Goal: Find specific page/section: Find specific page/section

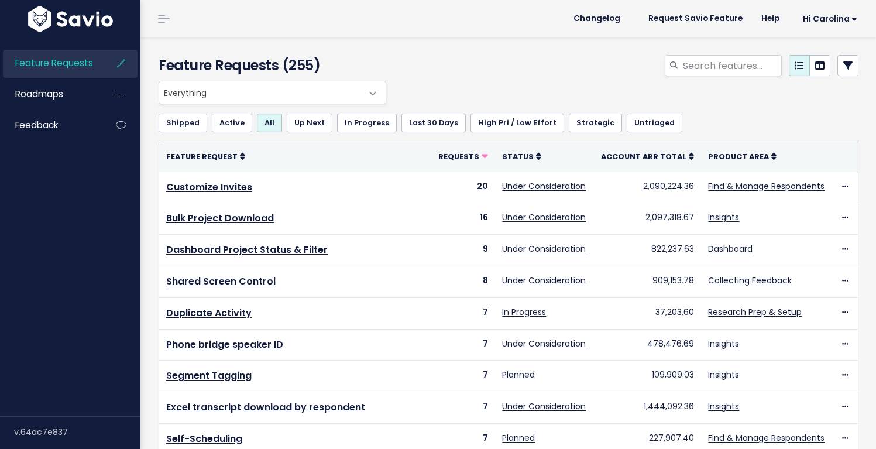
select select
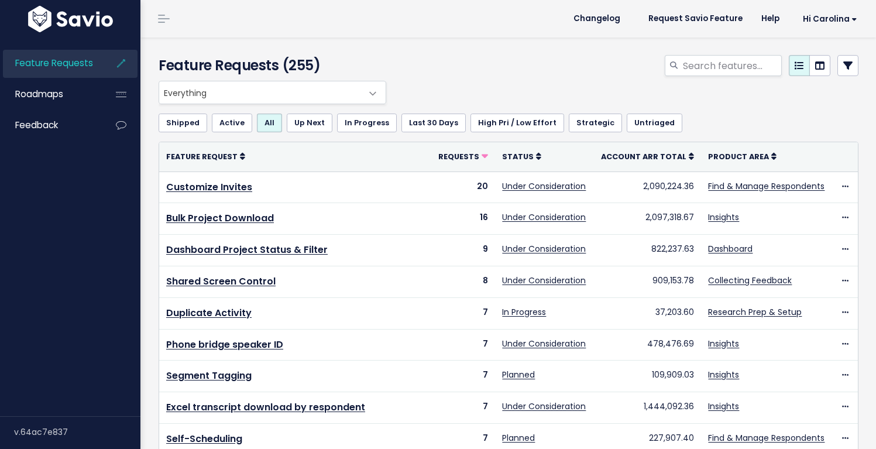
select select
click at [837, 71] on link at bounding box center [847, 65] width 21 height 21
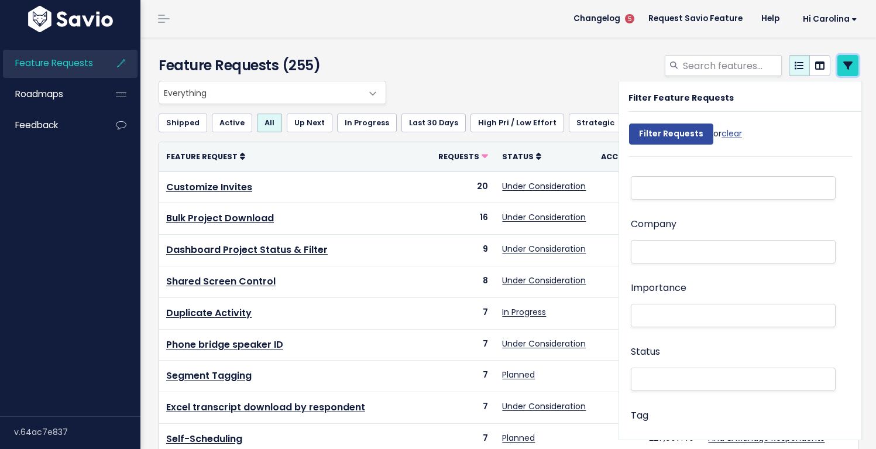
scroll to position [95, 0]
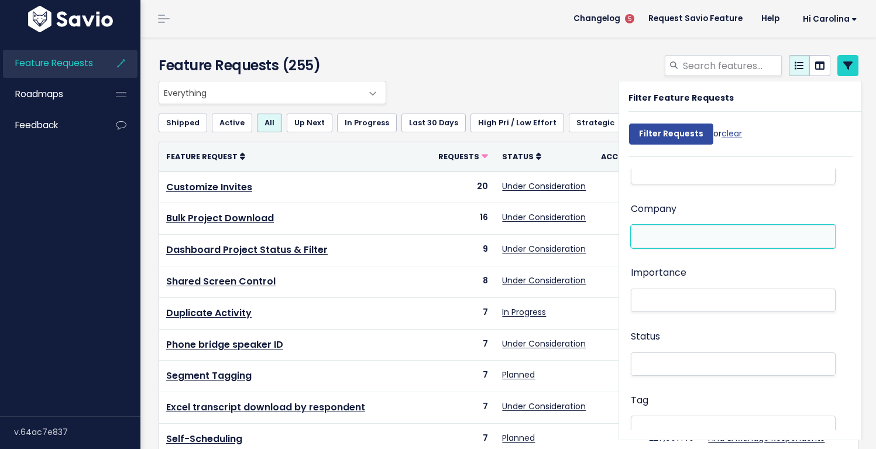
click at [698, 232] on li at bounding box center [730, 236] width 192 height 12
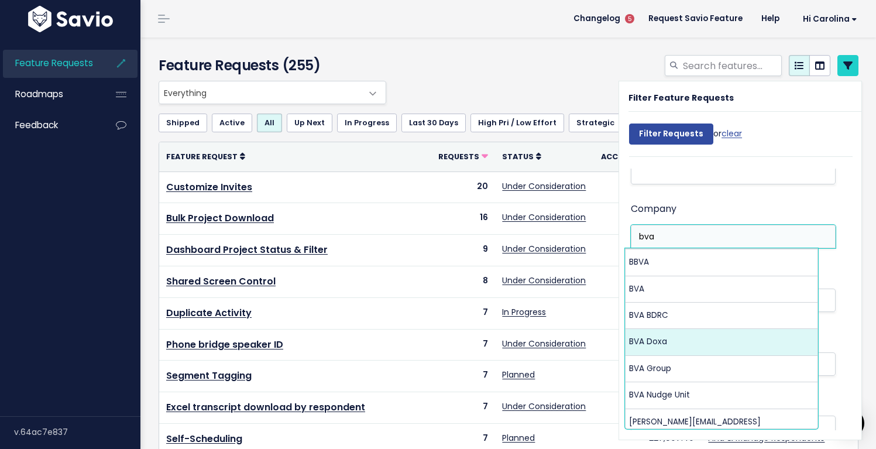
type input "bva"
select select "16172810"
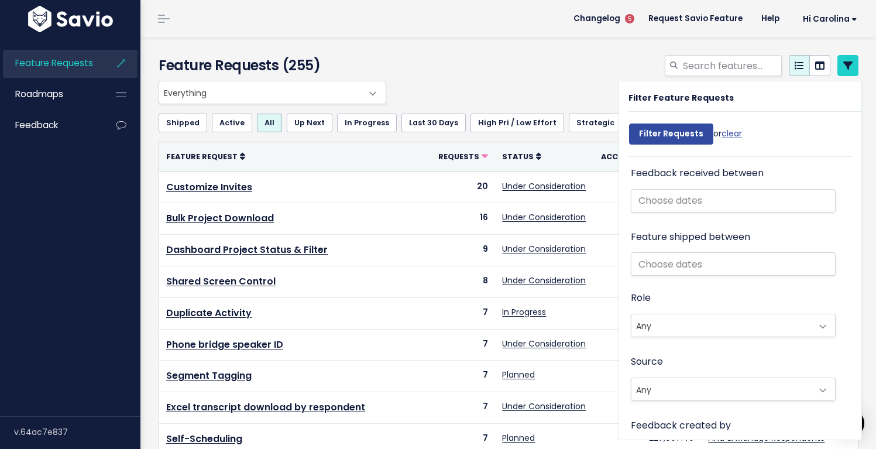
scroll to position [1061, 0]
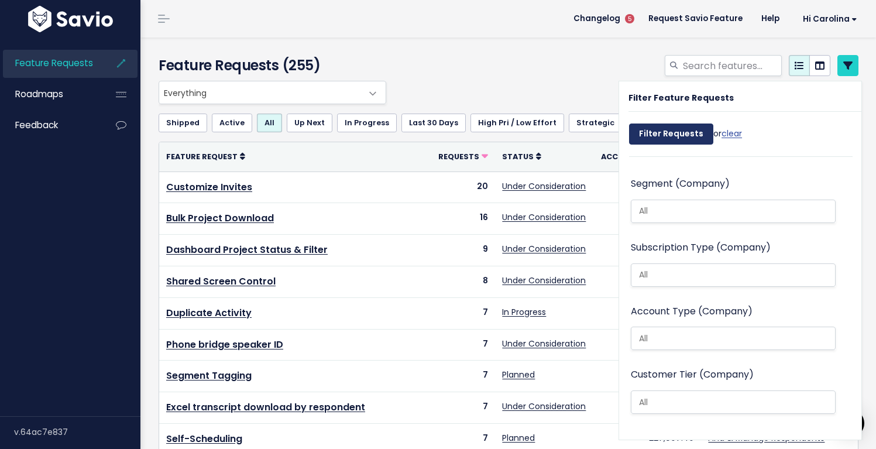
click at [689, 132] on input "Filter Requests" at bounding box center [671, 133] width 84 height 21
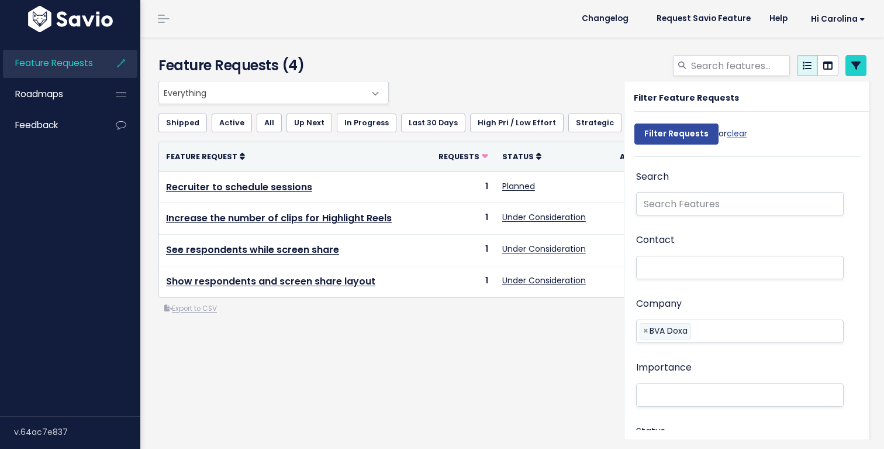
select select
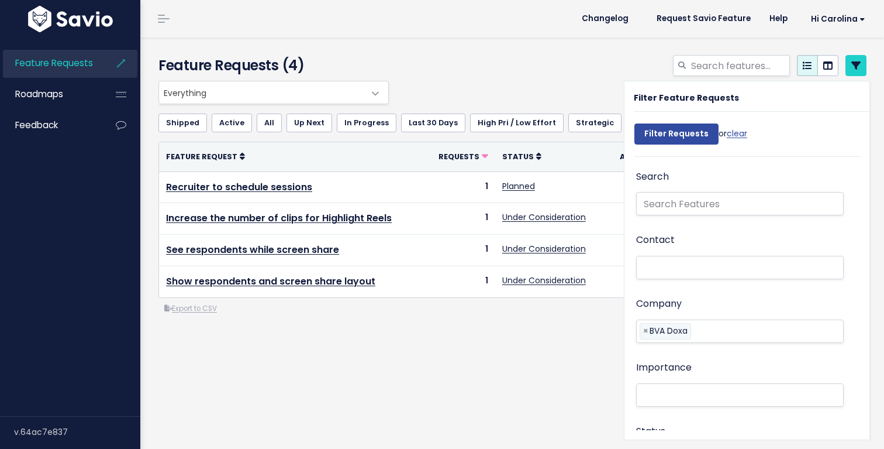
select select
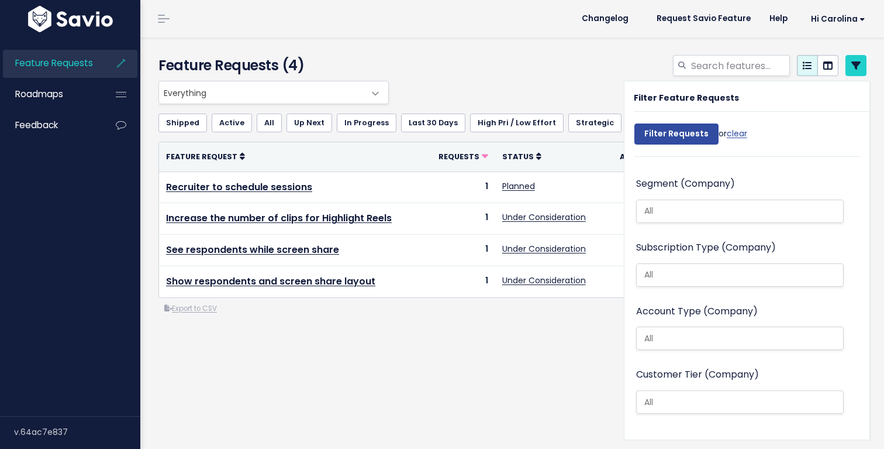
click at [491, 398] on div "Everything Any Product: Any Product Area Any Product: No Product Area No Produc…" at bounding box center [513, 245] width 726 height 328
click at [852, 70] on icon at bounding box center [856, 65] width 9 height 9
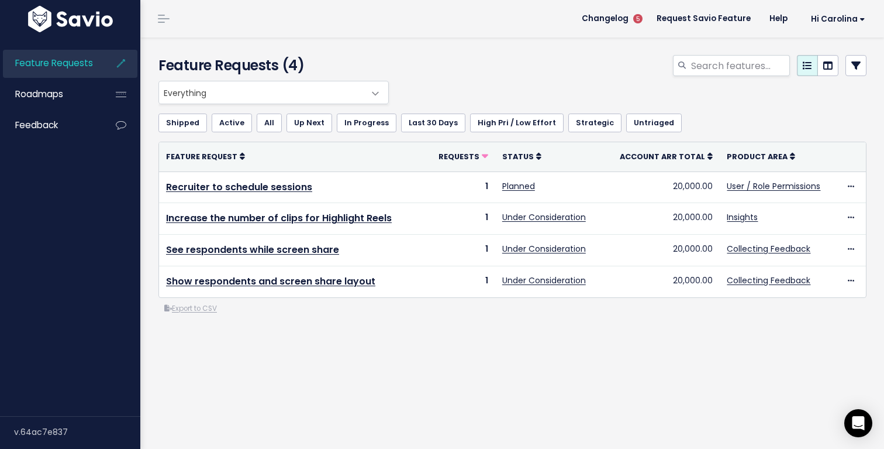
click at [264, 115] on link "All" at bounding box center [269, 122] width 25 height 19
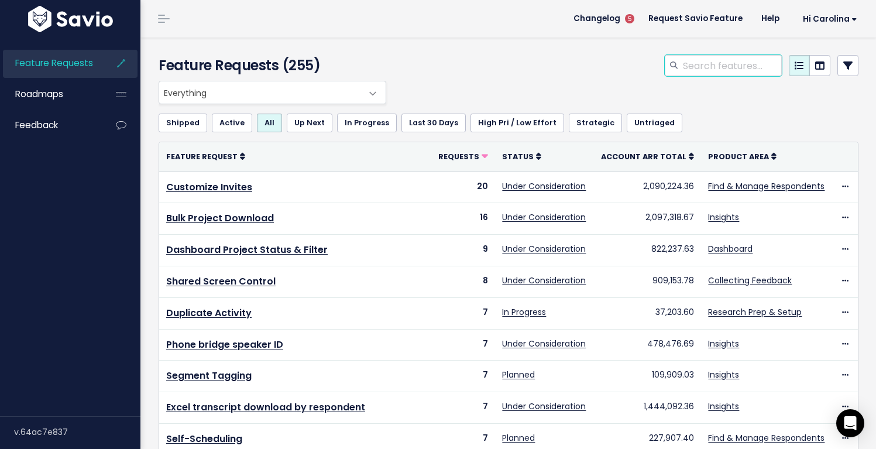
click at [730, 61] on input "search" at bounding box center [731, 65] width 100 height 21
click at [371, 93] on span at bounding box center [372, 93] width 23 height 23
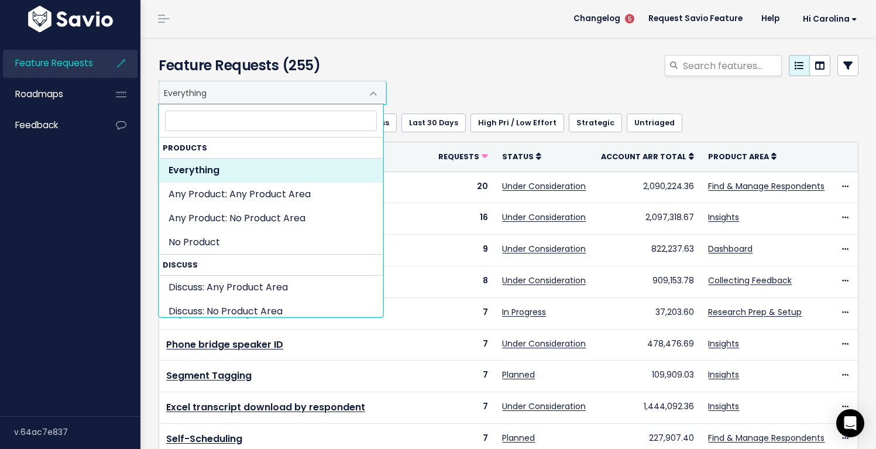
click at [845, 71] on link at bounding box center [847, 65] width 21 height 21
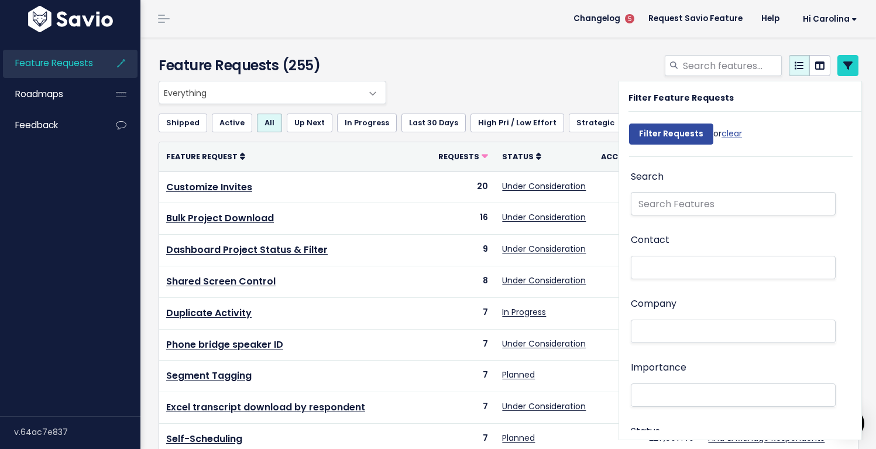
click at [649, 342] on ul at bounding box center [733, 331] width 204 height 22
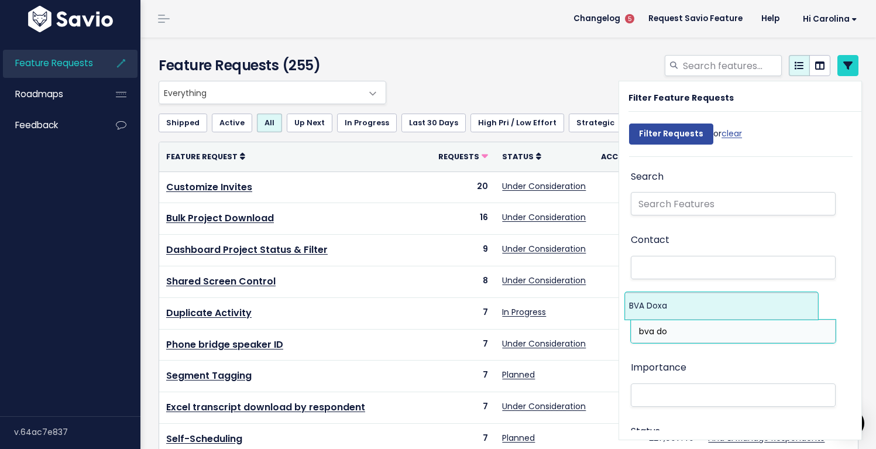
type input "bva do"
select select "16172810"
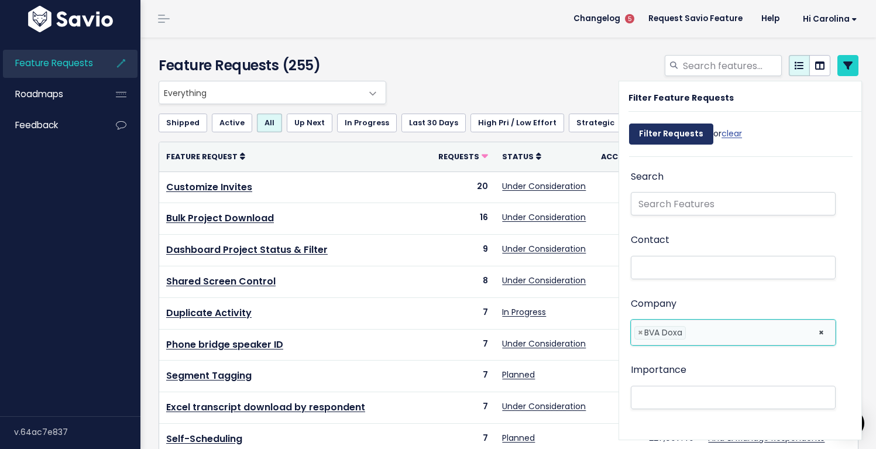
click at [652, 136] on input "Filter Requests" at bounding box center [671, 133] width 84 height 21
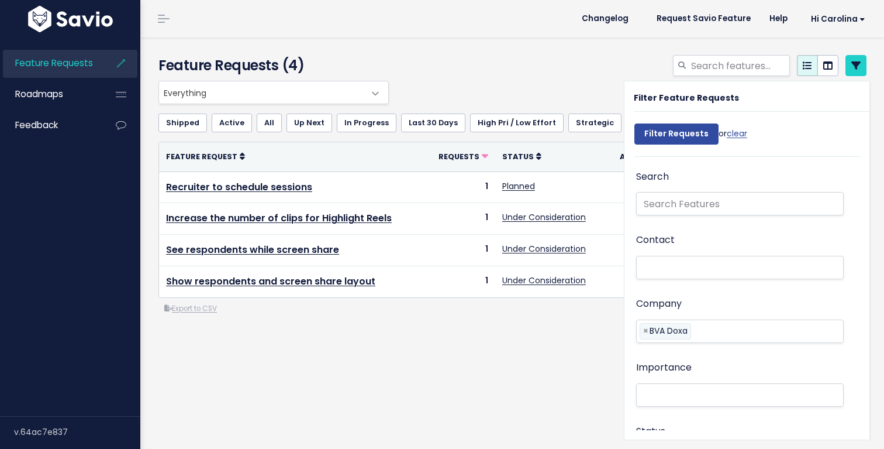
select select
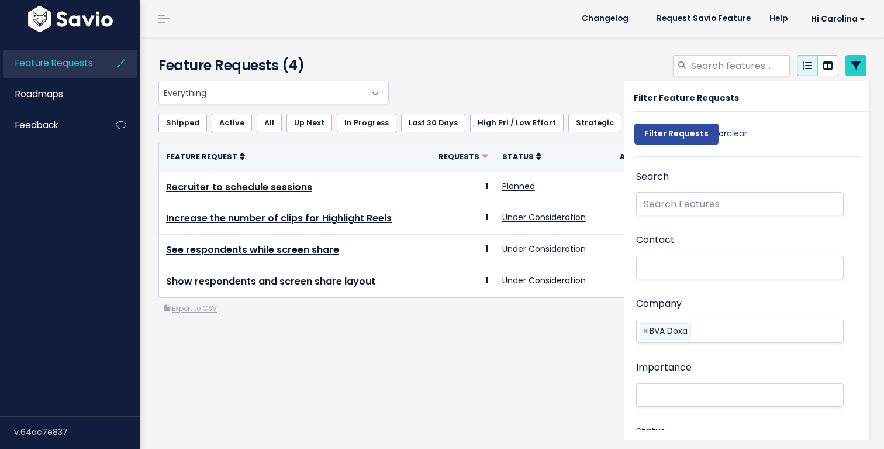
select select
click at [526, 46] on div "Feature Requests (4)" at bounding box center [510, 58] width 740 height 43
click at [852, 70] on icon at bounding box center [856, 65] width 9 height 9
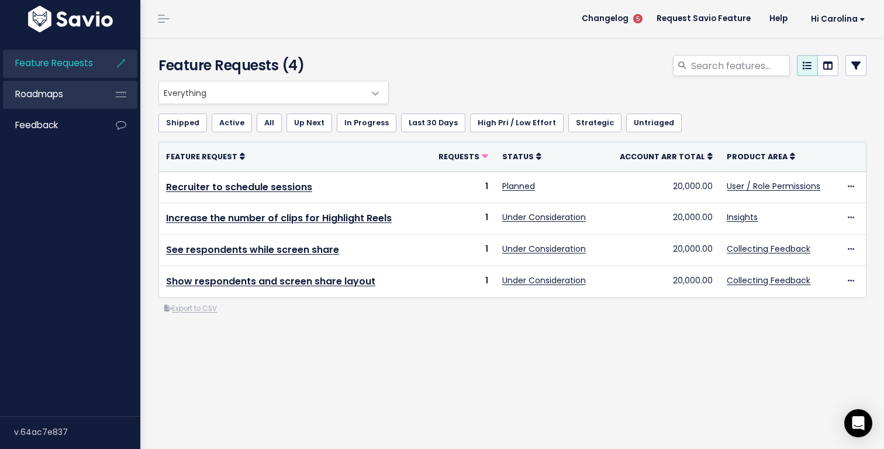
click at [99, 95] on li "Roadmaps" at bounding box center [70, 95] width 135 height 28
click at [124, 95] on icon at bounding box center [121, 94] width 21 height 27
click at [111, 95] on icon at bounding box center [121, 94] width 21 height 27
click at [60, 95] on span "Roadmaps" at bounding box center [39, 94] width 48 height 12
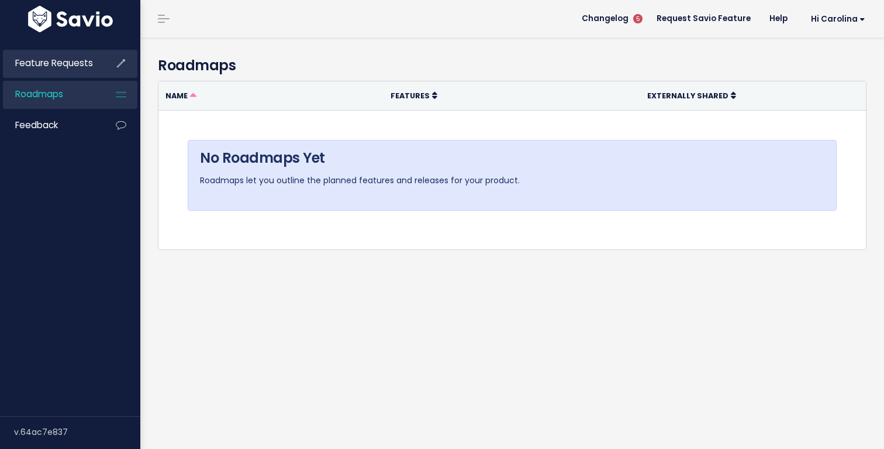
click at [89, 58] on span "Feature Requests" at bounding box center [54, 63] width 78 height 12
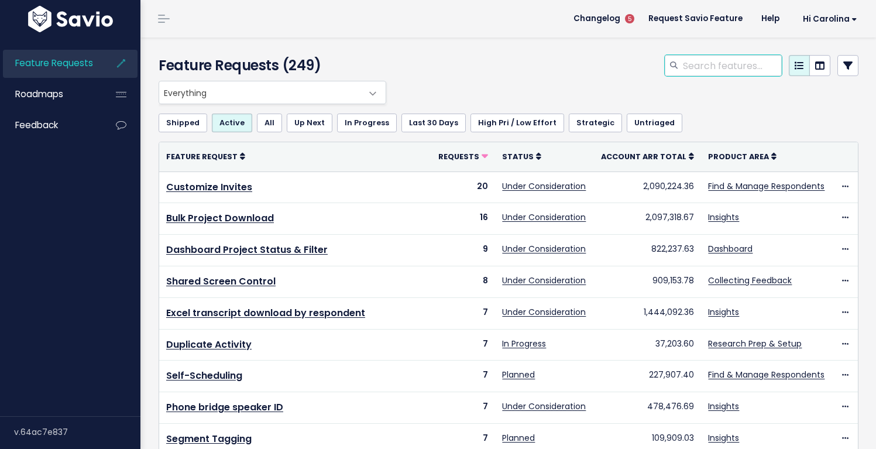
click at [729, 60] on input "search" at bounding box center [731, 65] width 100 height 21
type input "duplicate"
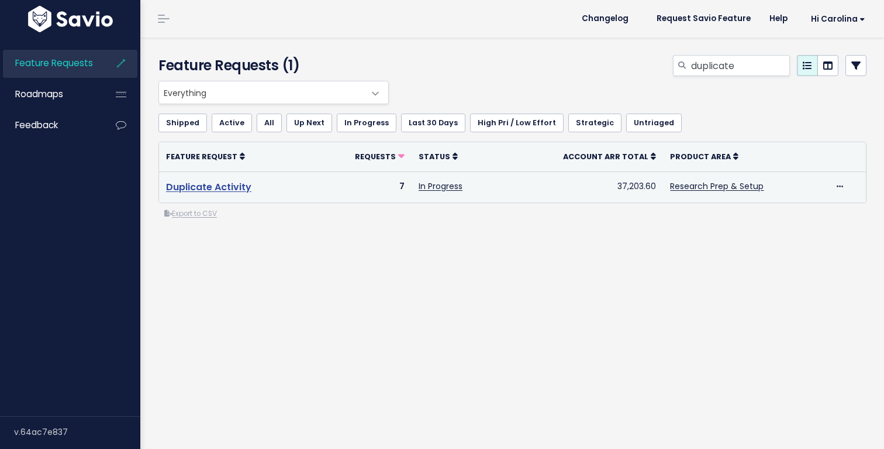
click at [206, 192] on link "Duplicate Activity" at bounding box center [208, 186] width 85 height 13
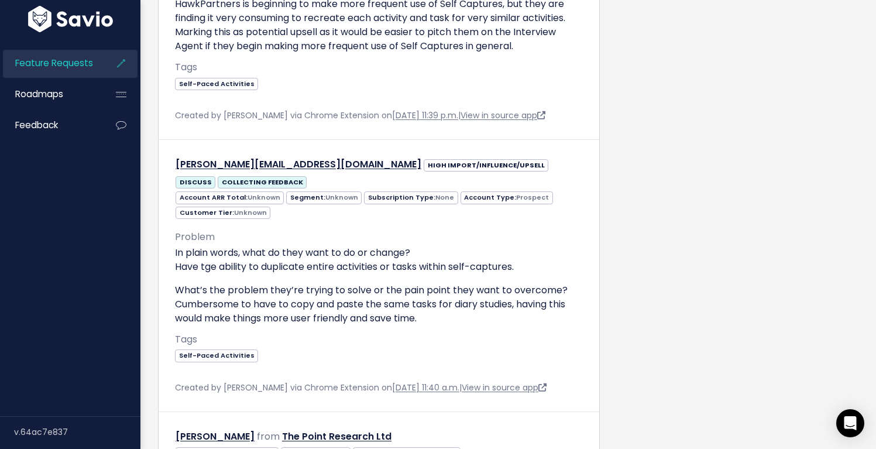
scroll to position [905, 0]
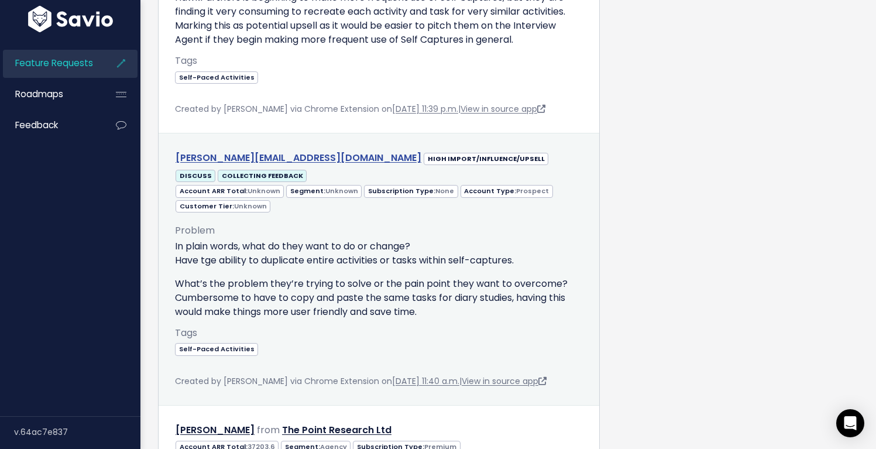
click at [250, 151] on link "[PERSON_NAME][EMAIL_ADDRESS][DOMAIN_NAME]" at bounding box center [298, 157] width 246 height 13
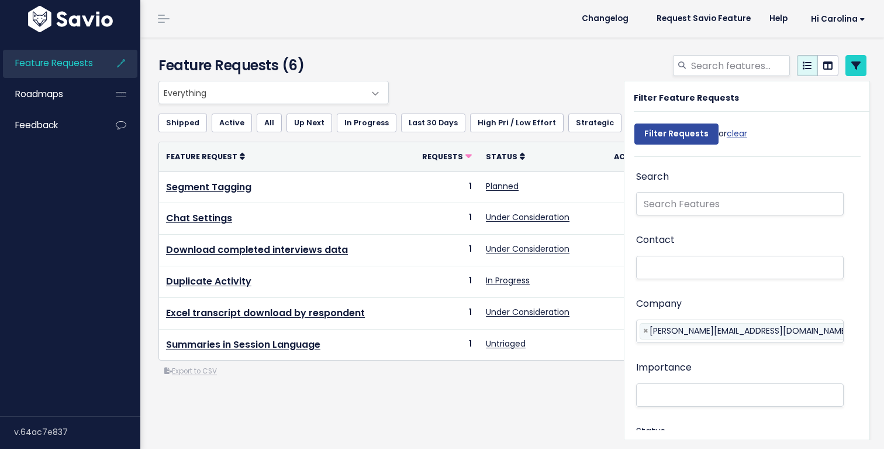
select select
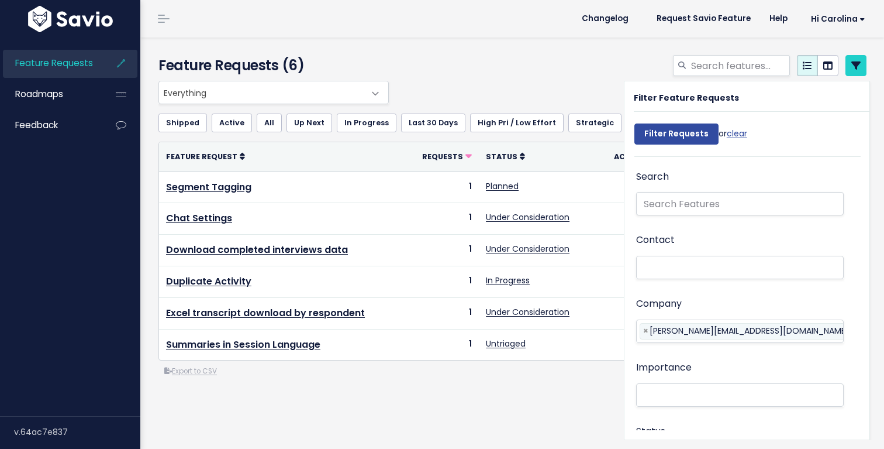
select select
click at [852, 66] on icon at bounding box center [856, 65] width 9 height 9
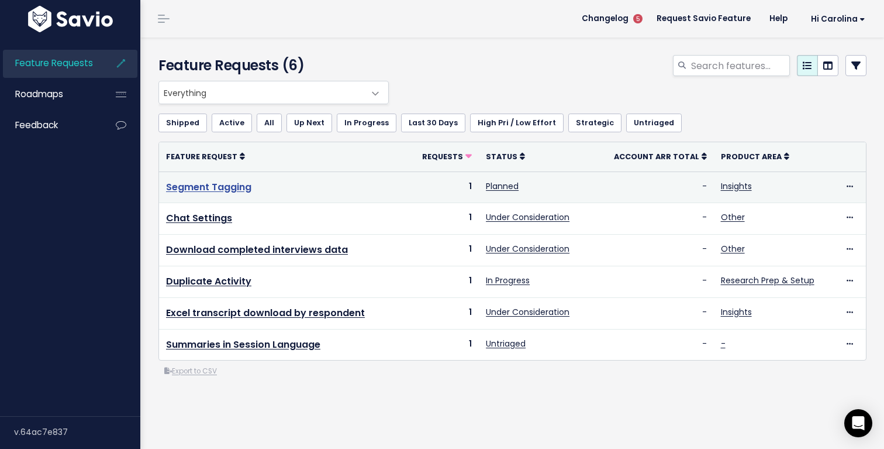
click at [237, 187] on link "Segment Tagging" at bounding box center [208, 186] width 85 height 13
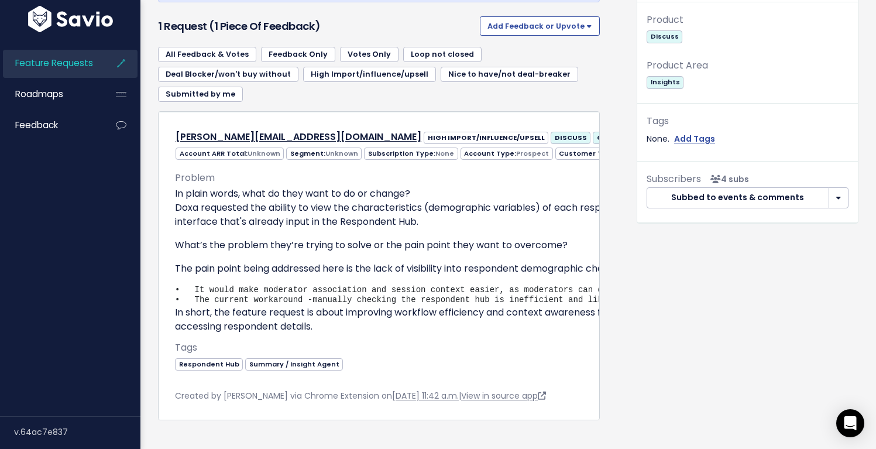
scroll to position [457, 0]
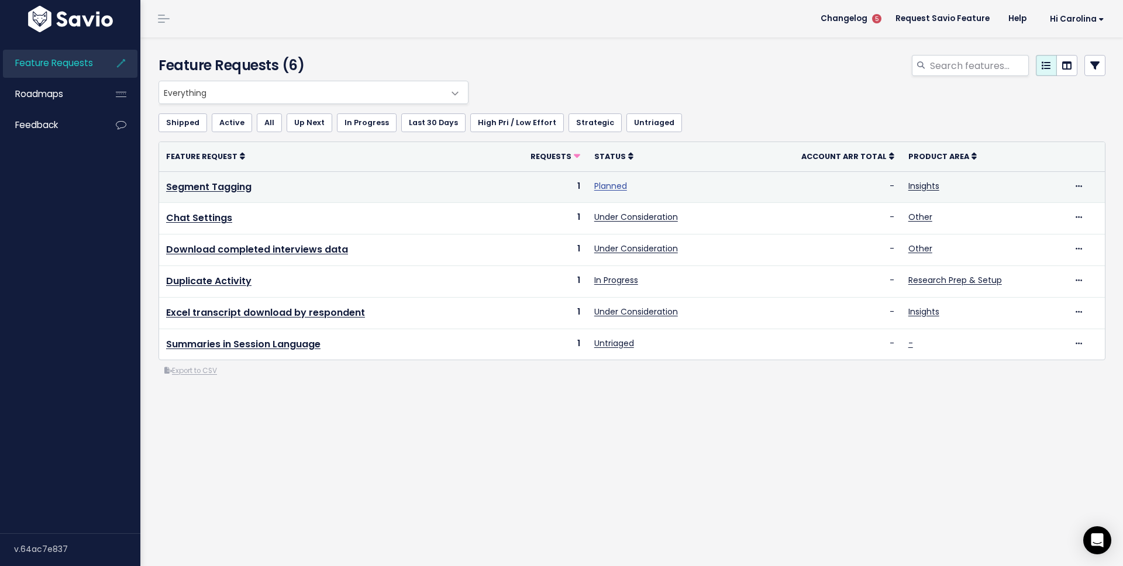
click at [603, 188] on link "Planned" at bounding box center [610, 186] width 33 height 12
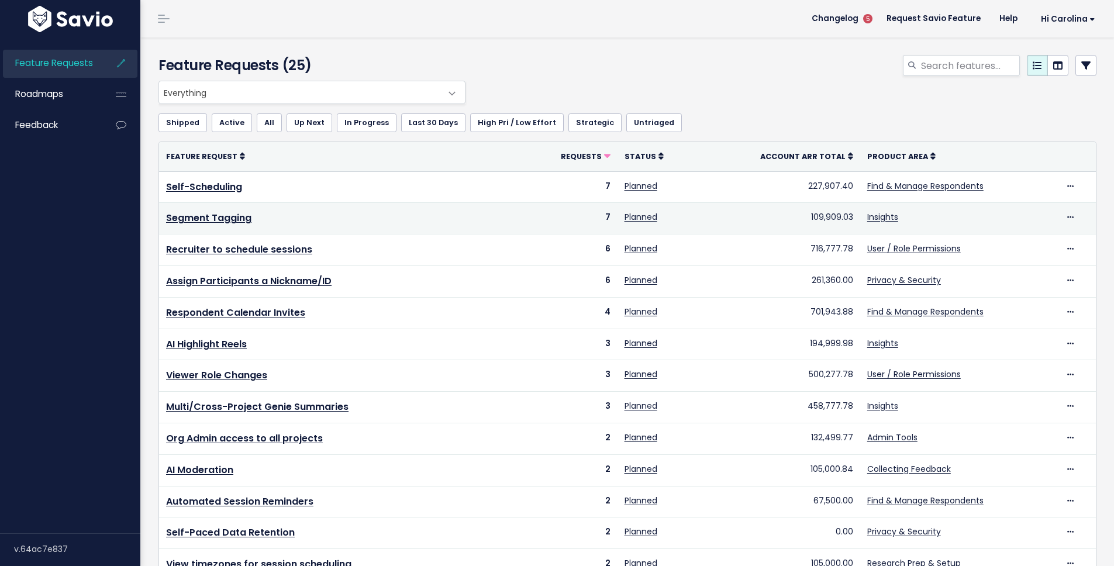
scroll to position [2, 0]
